Goal: Ask a question

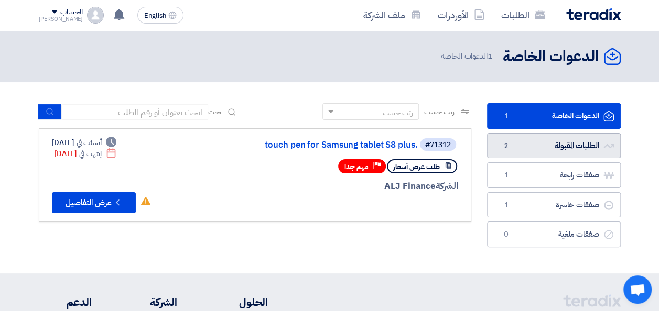
click at [549, 148] on link "الطلبات المقبولة الطلبات المقبولة 2" at bounding box center [554, 146] width 134 height 26
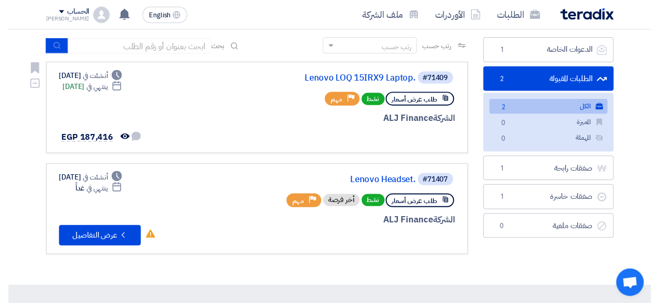
scroll to position [105, 0]
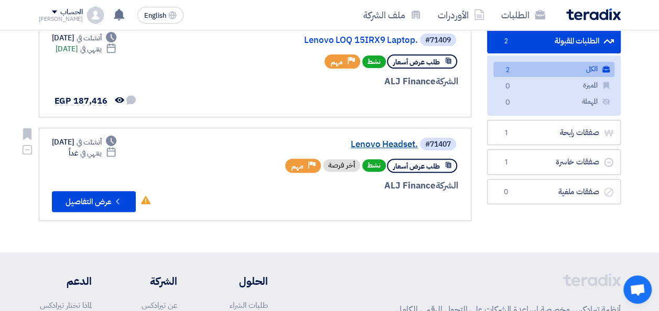
click at [380, 147] on link "Lenovo Headset." at bounding box center [313, 144] width 210 height 9
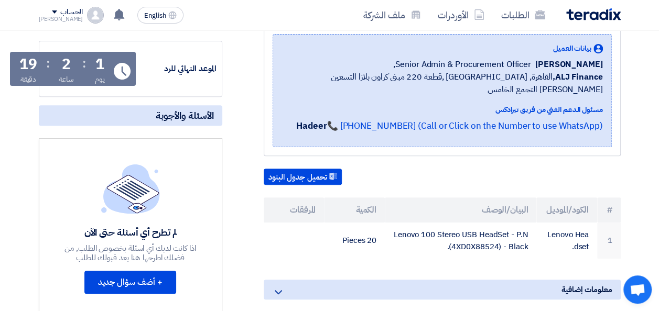
scroll to position [210, 0]
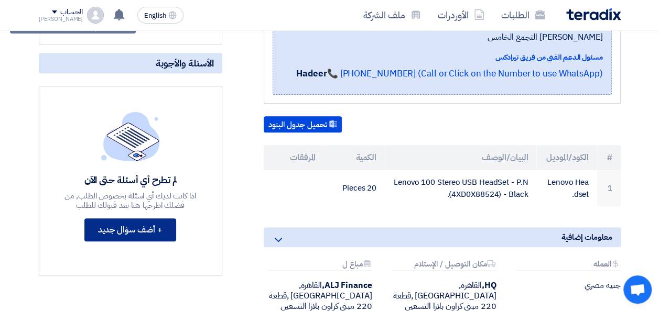
click at [143, 242] on button "+ أضف سؤال جديد" at bounding box center [130, 230] width 92 height 23
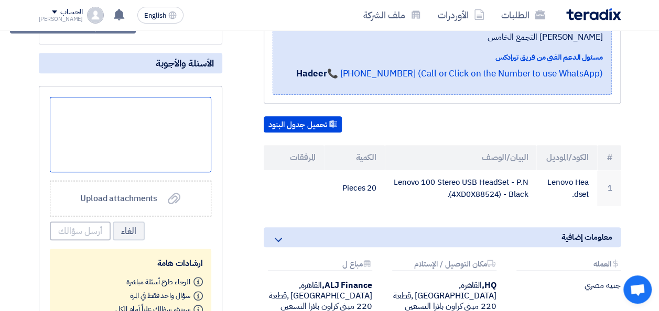
click at [166, 159] on div at bounding box center [130, 134] width 161 height 75
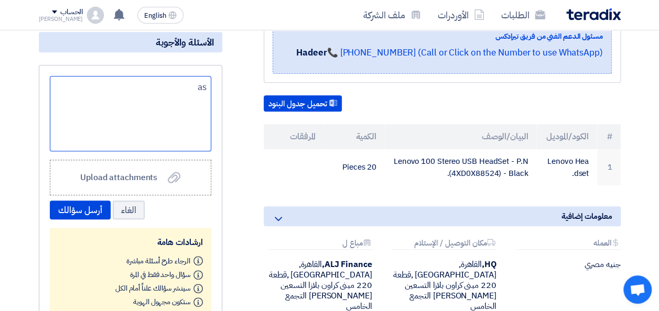
scroll to position [262, 0]
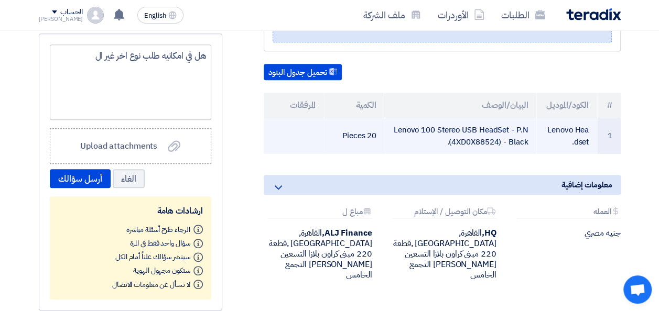
click at [404, 131] on td "Lenovo 100 Stereo USB HeadSet - P.N (4XD0X88524) - Black." at bounding box center [460, 136] width 151 height 36
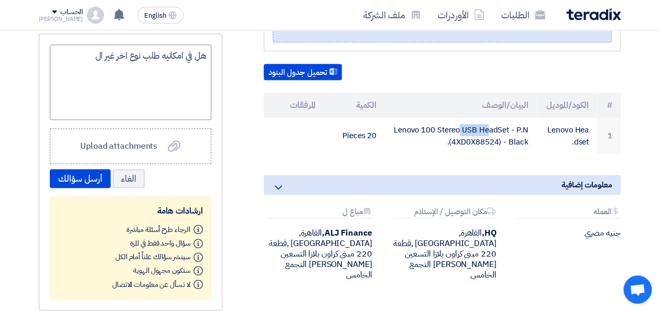
copy td "Lenovo"
click at [79, 71] on div "هل في امكانيه طلب نوع اخر غير ال" at bounding box center [130, 82] width 161 height 75
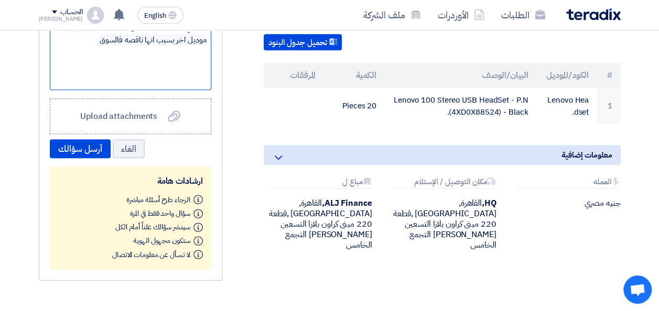
scroll to position [314, 0]
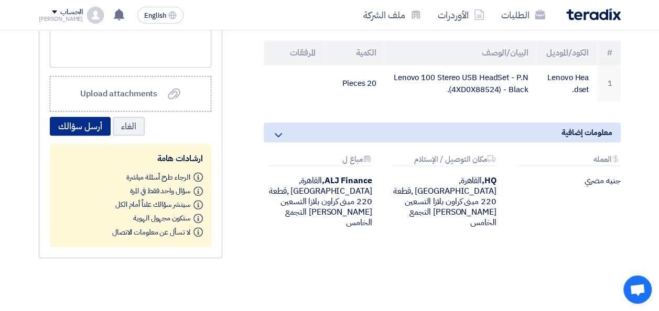
click at [77, 136] on button "أرسل سؤالك" at bounding box center [80, 126] width 61 height 19
